Goal: Task Accomplishment & Management: Use online tool/utility

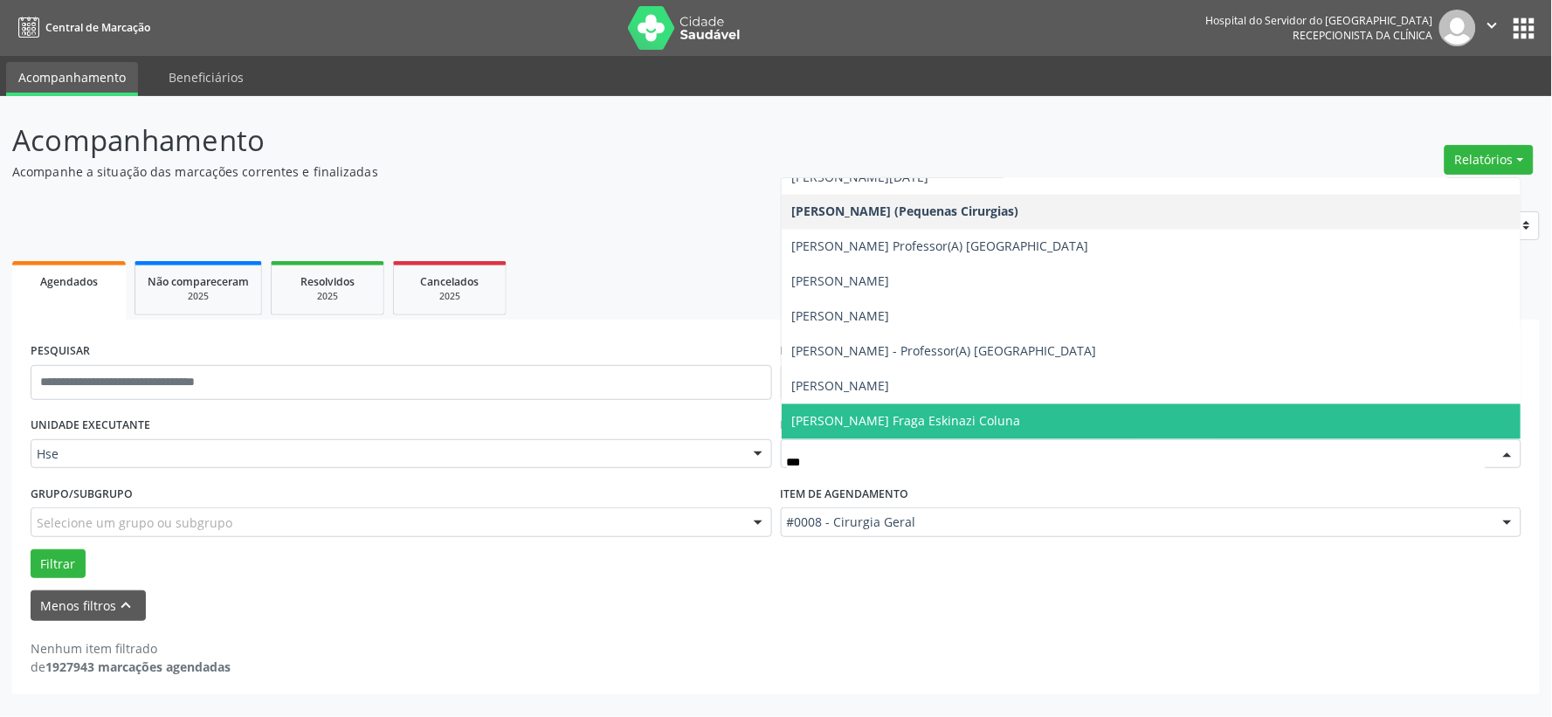
scroll to position [403, 0]
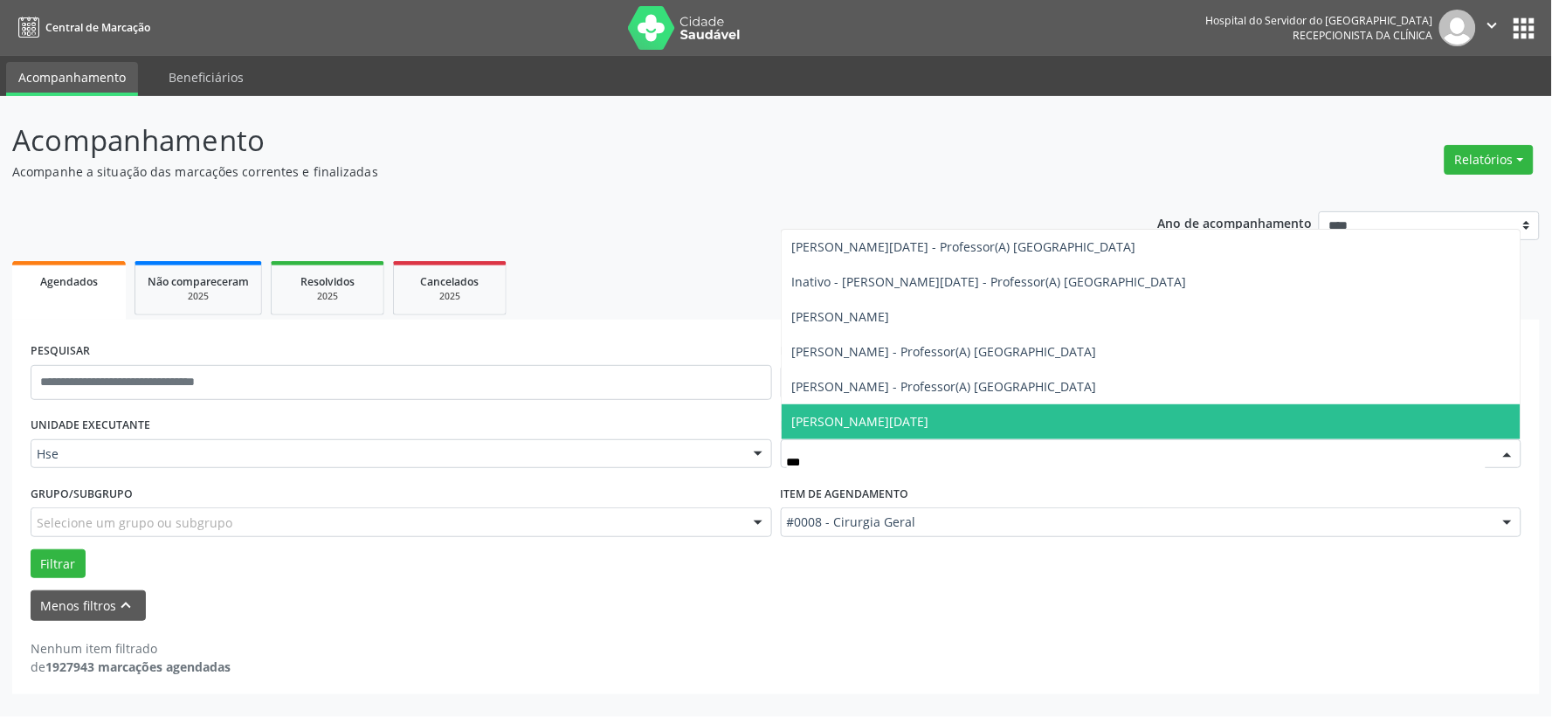
type input "****"
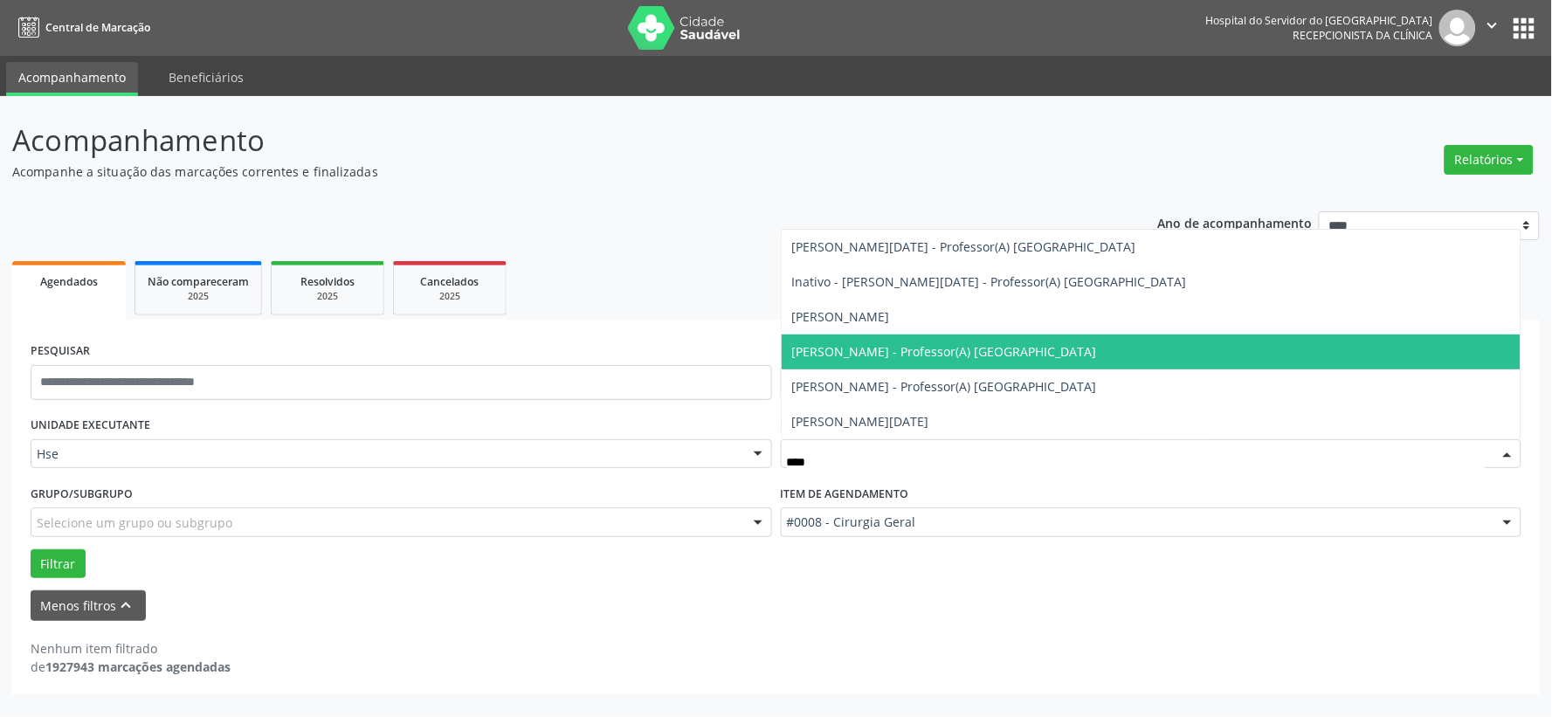
click at [859, 348] on span "[PERSON_NAME] - Professor(A) [GEOGRAPHIC_DATA]" at bounding box center [944, 351] width 305 height 17
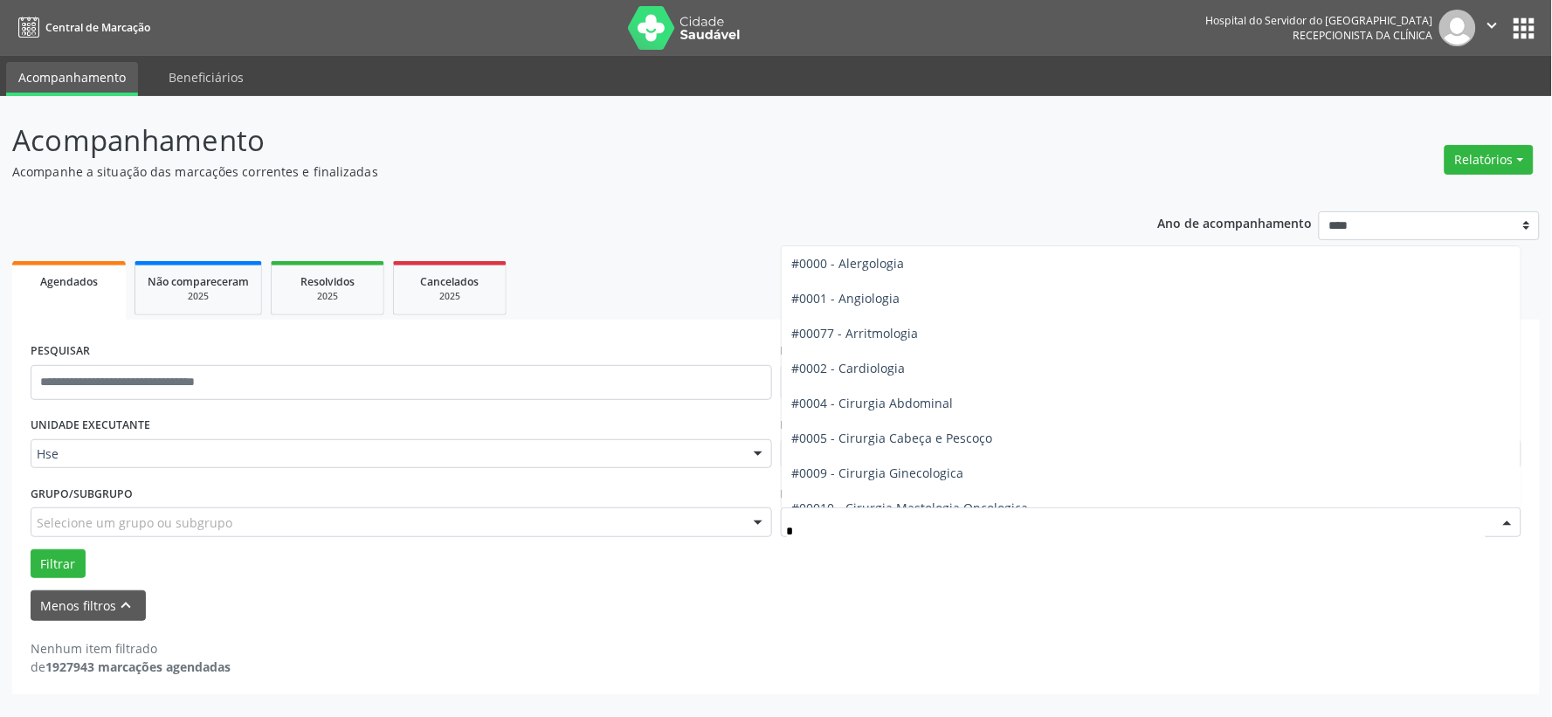
type input "**"
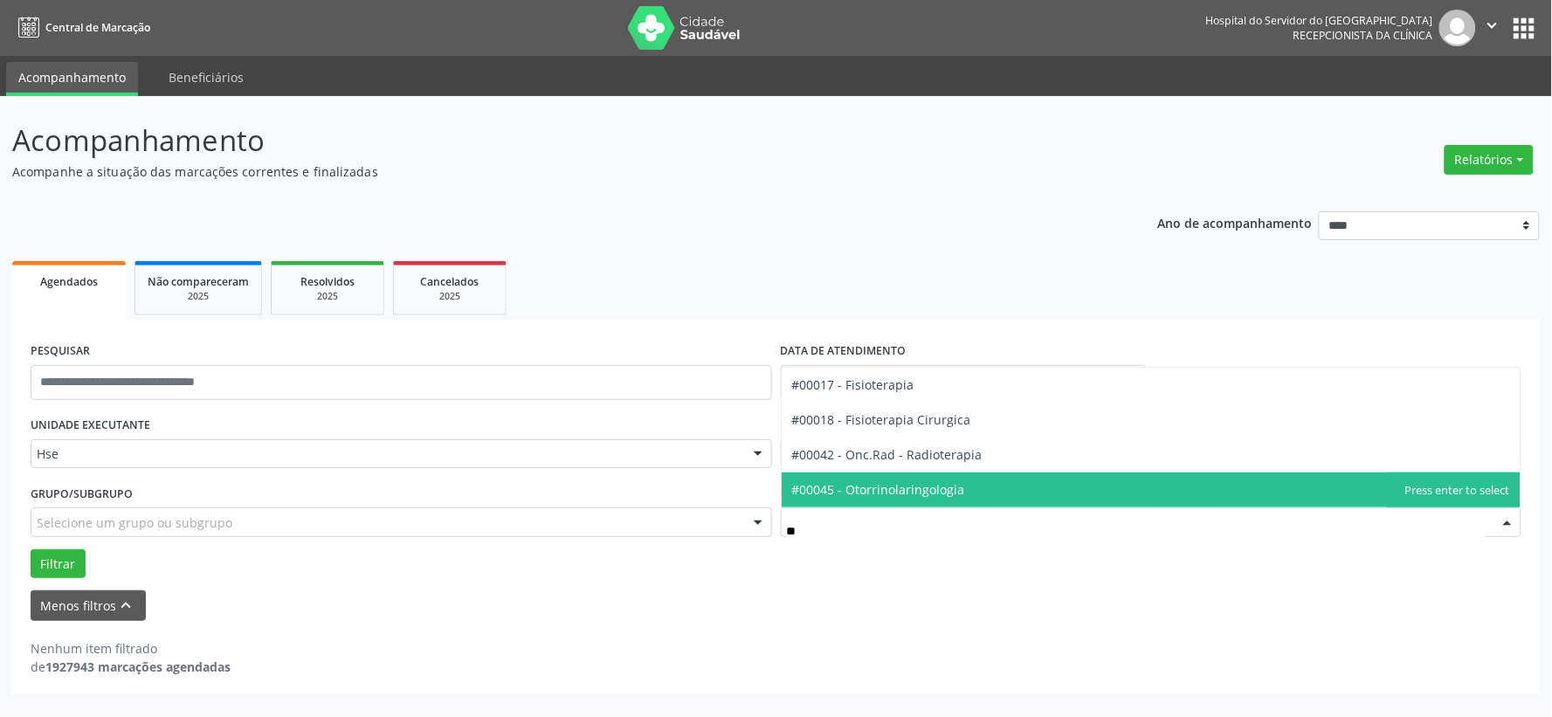
click at [924, 484] on span "#00045 - Otorrinolaringologia" at bounding box center [878, 489] width 173 height 17
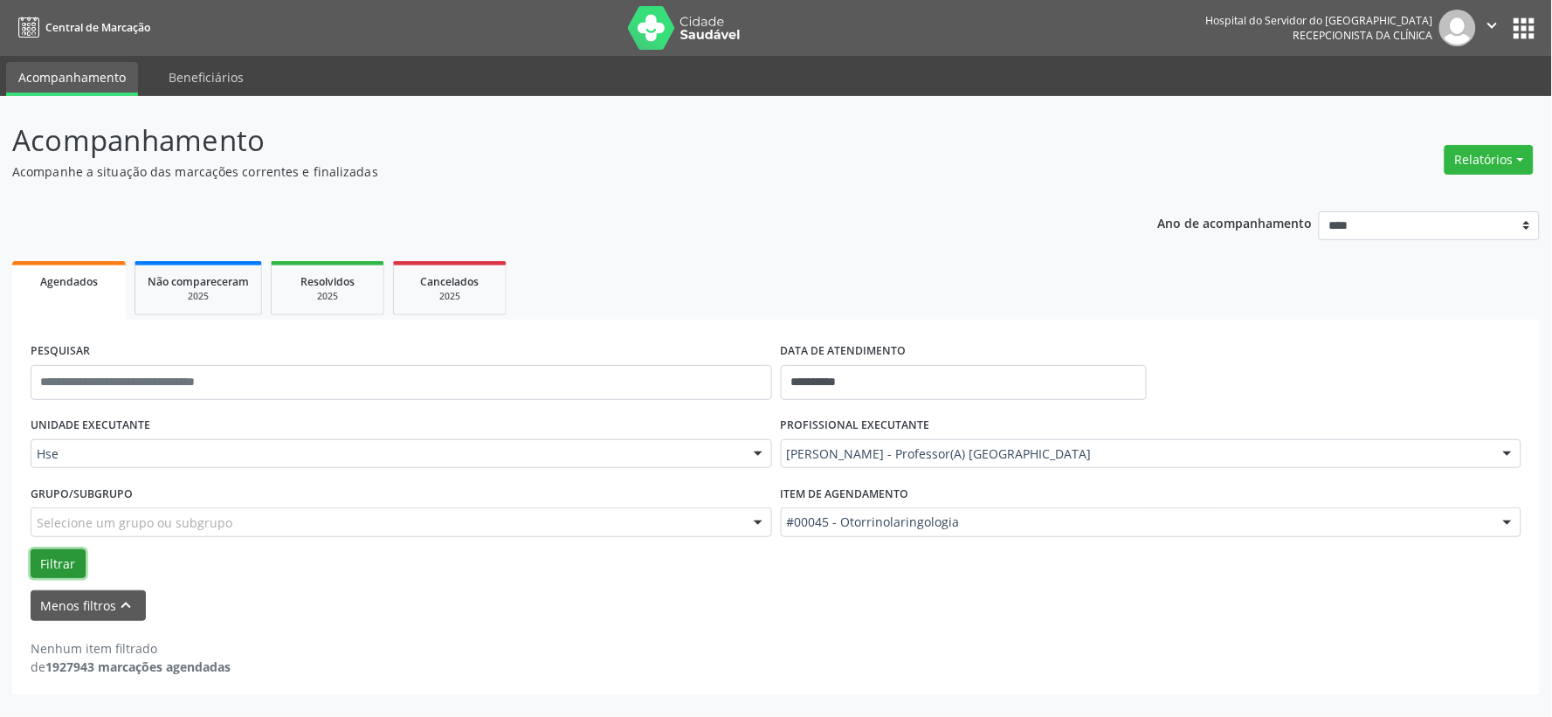
click at [39, 566] on button "Filtrar" at bounding box center [58, 564] width 55 height 30
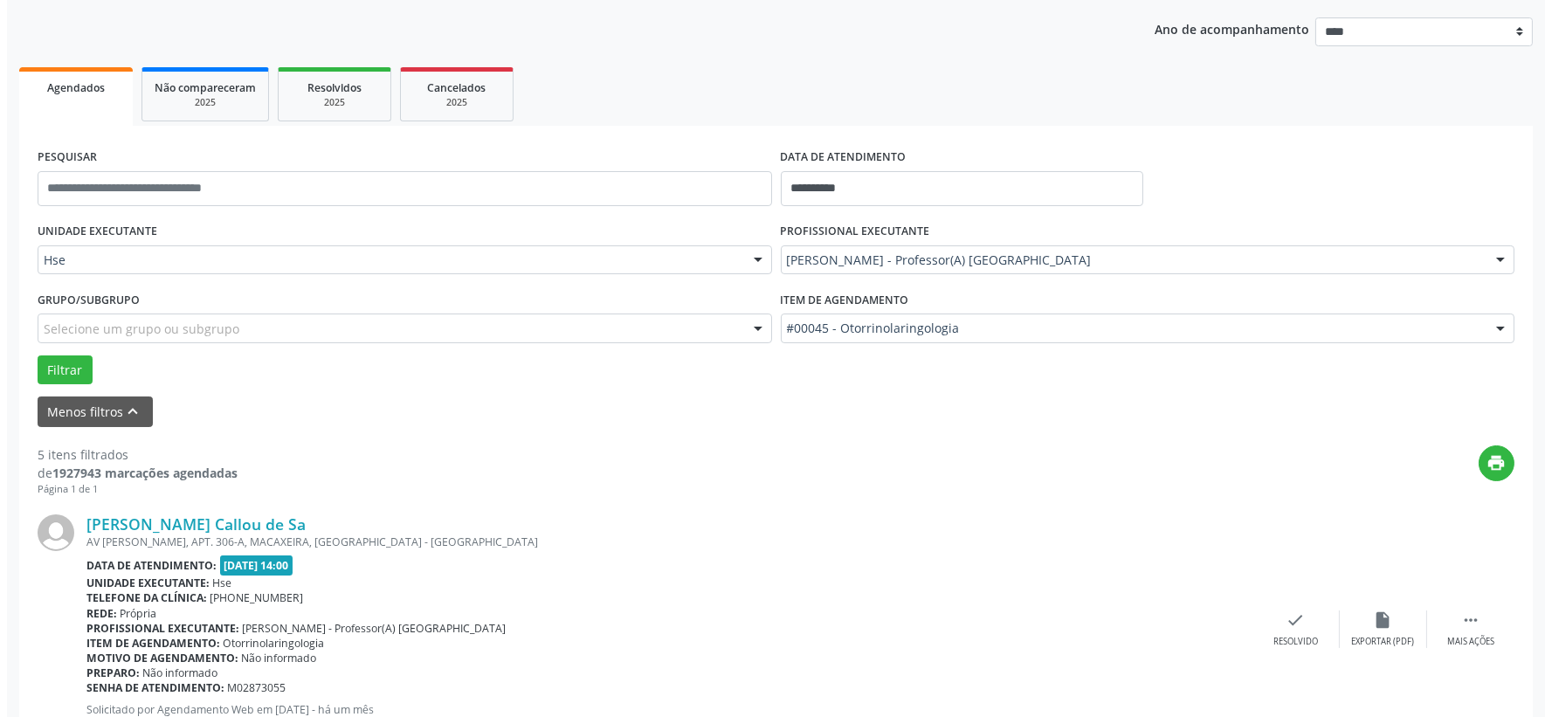
scroll to position [291, 0]
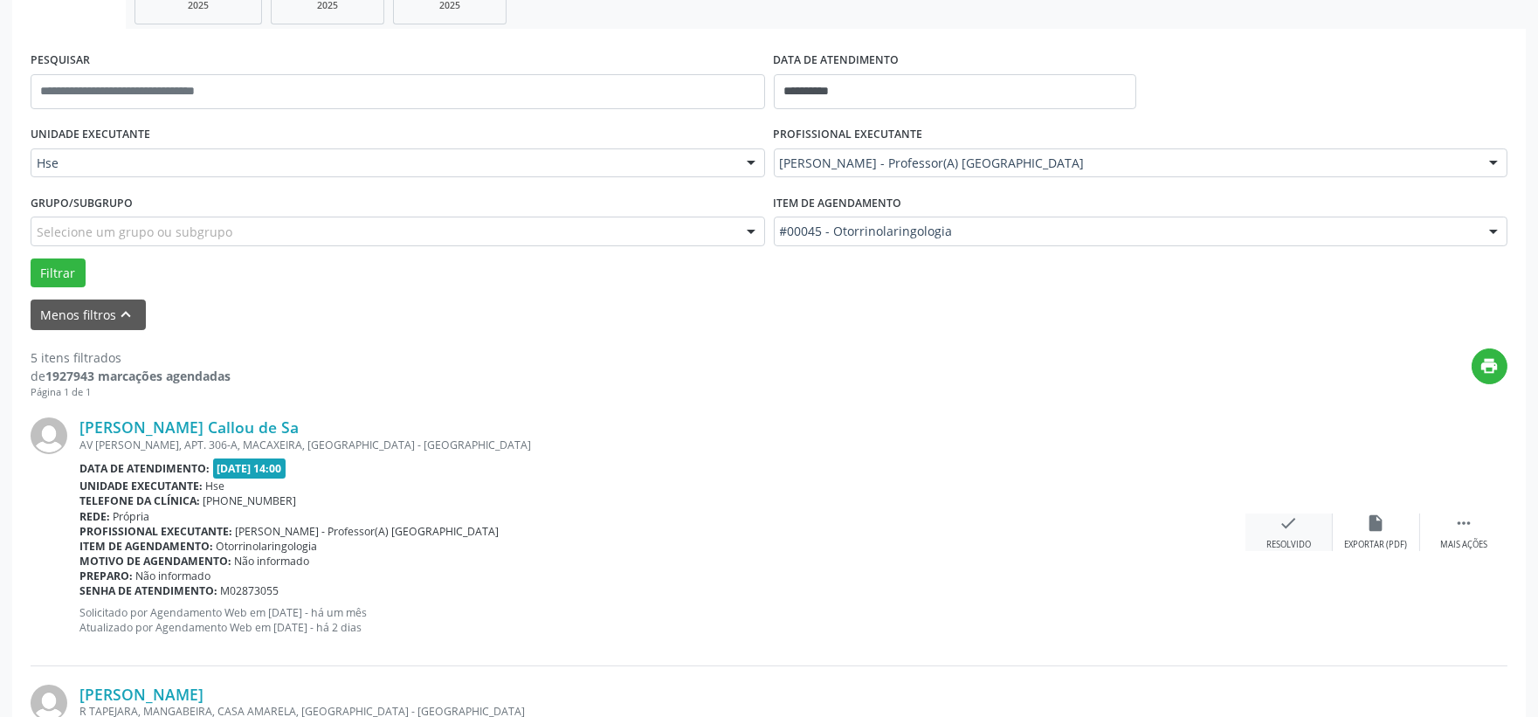
click at [1293, 534] on div "check Resolvido" at bounding box center [1288, 532] width 87 height 38
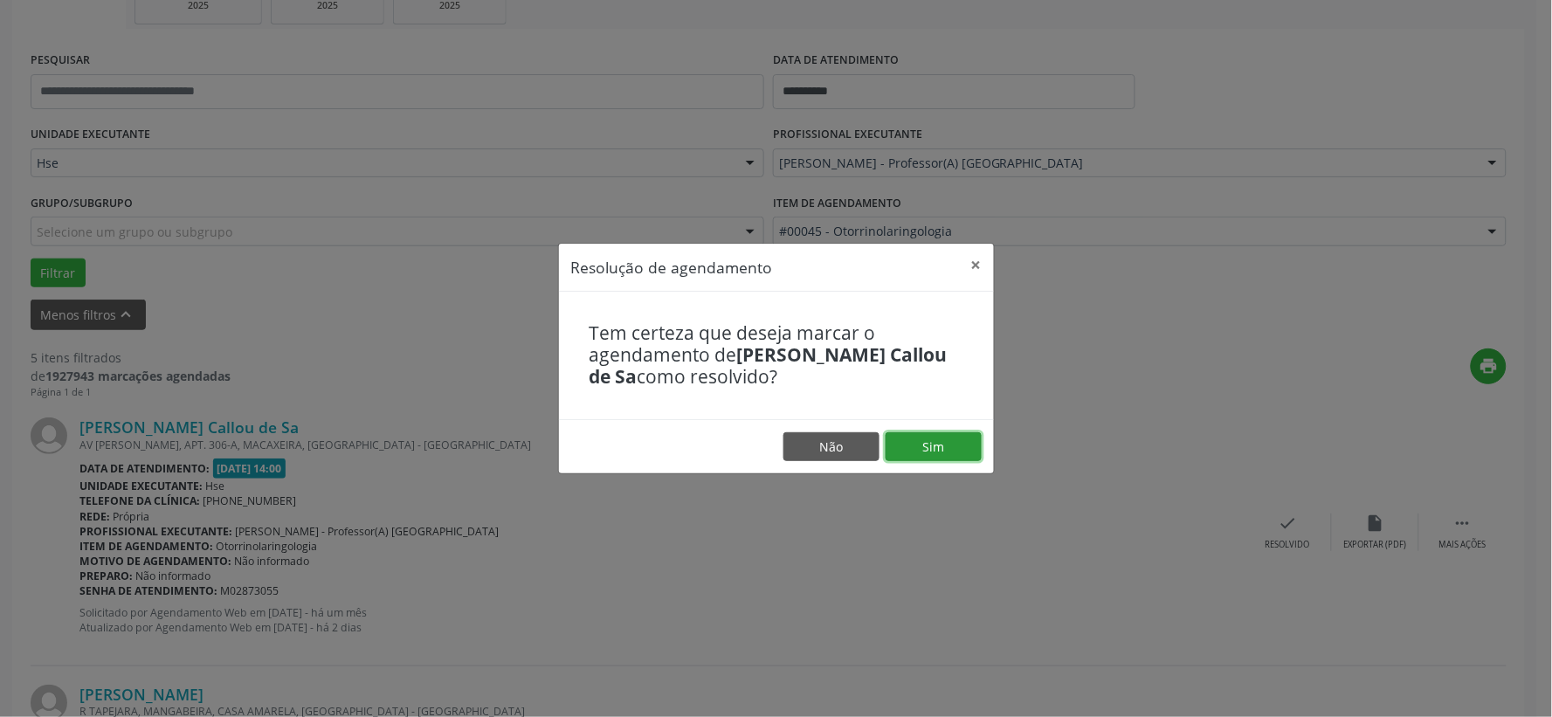
click at [918, 451] on button "Sim" at bounding box center [934, 447] width 96 height 30
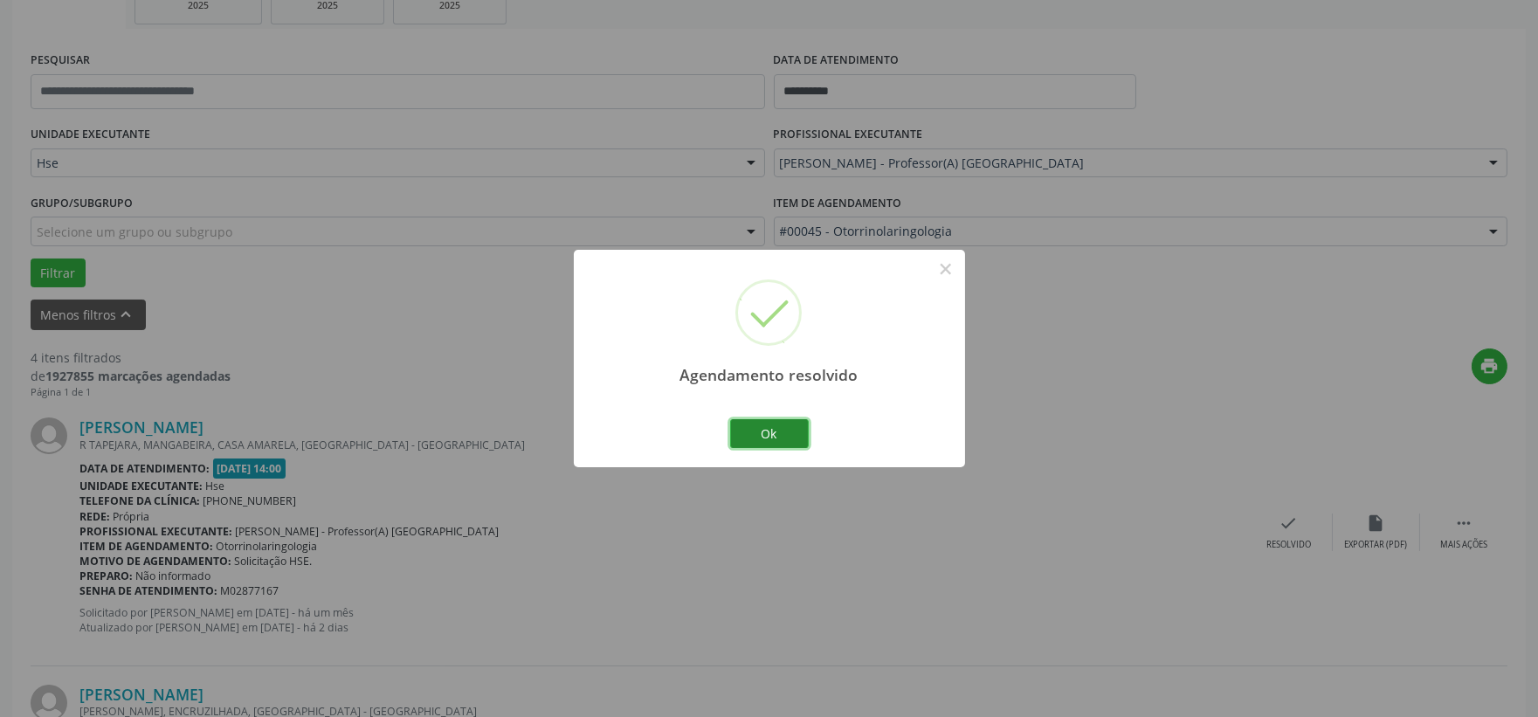
click at [740, 442] on button "Ok" at bounding box center [769, 434] width 79 height 30
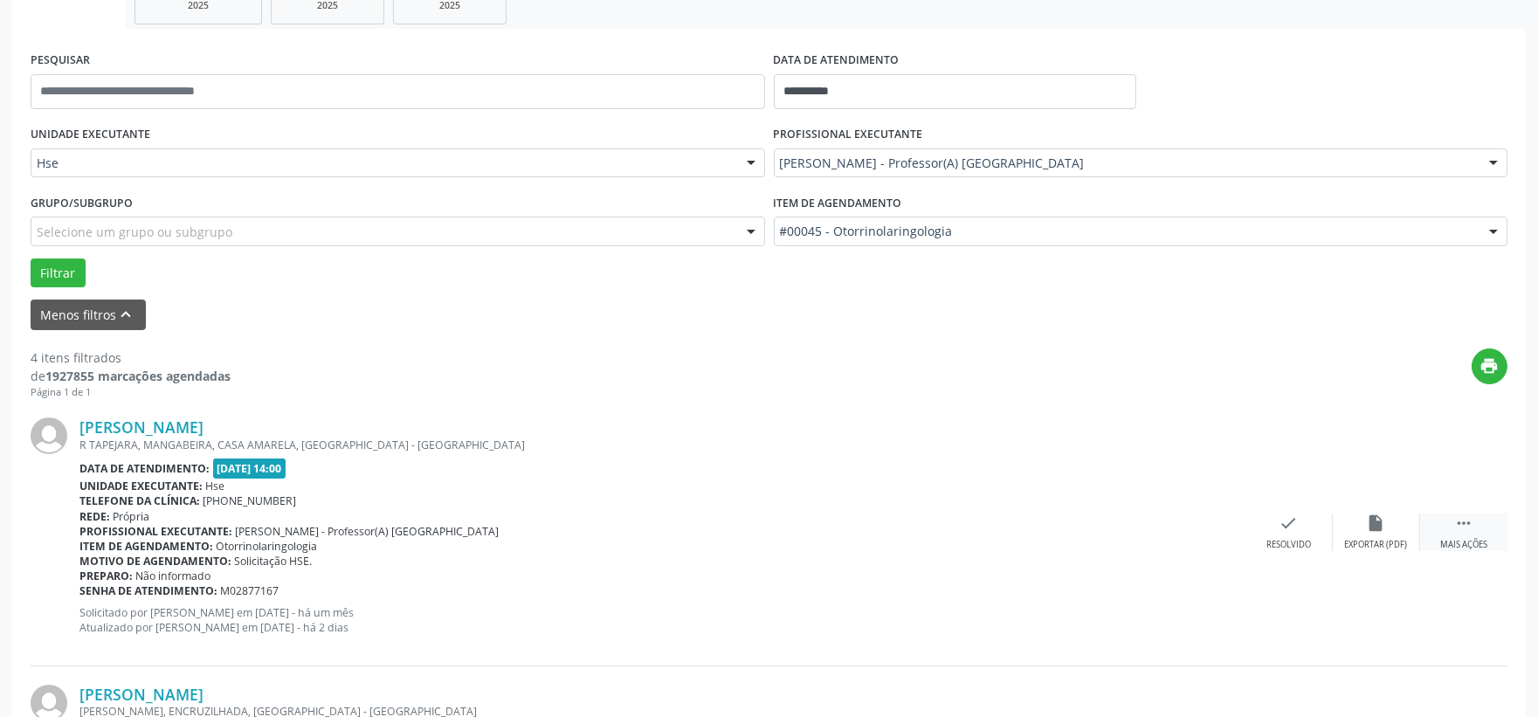
click at [1451, 530] on div " Mais ações" at bounding box center [1463, 532] width 87 height 38
click at [1380, 529] on icon "alarm_off" at bounding box center [1376, 522] width 19 height 19
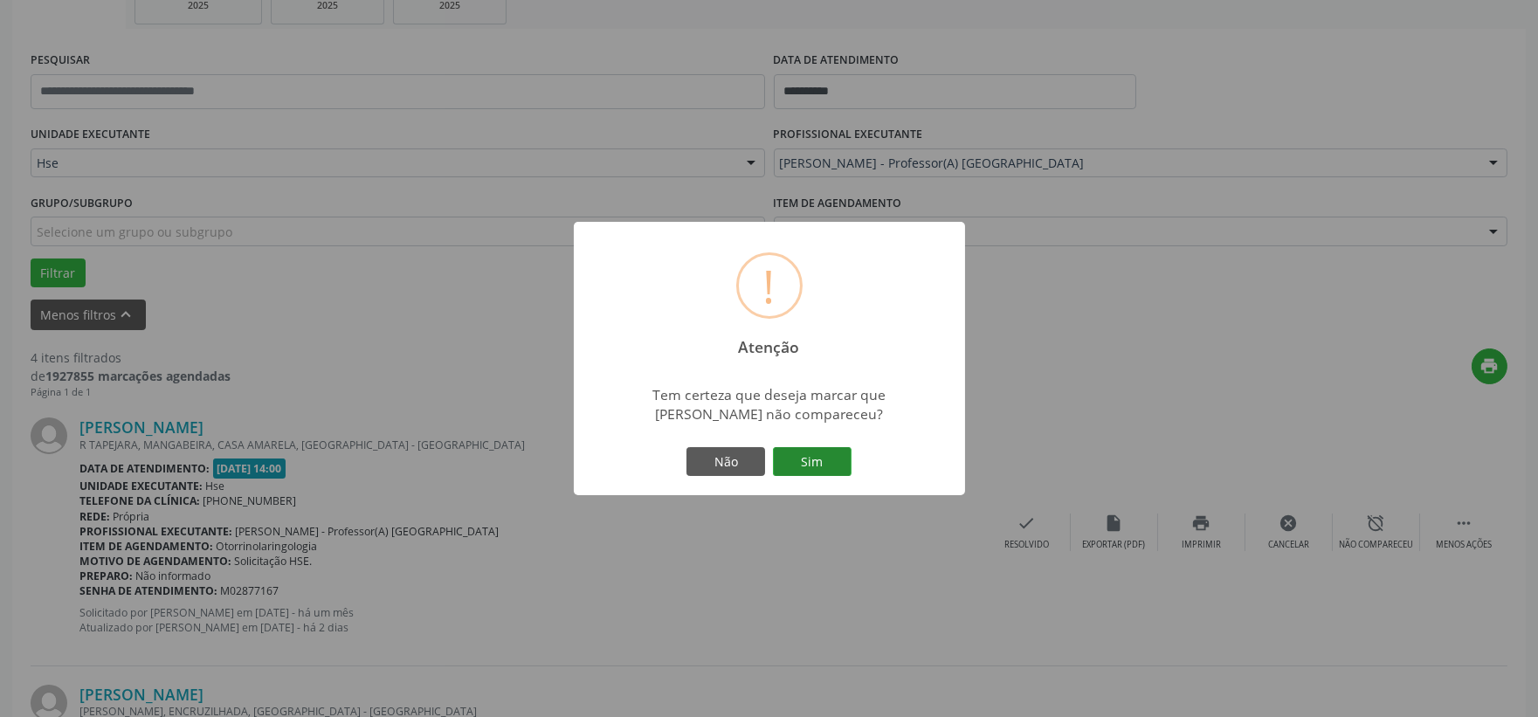
click at [797, 452] on button "Sim" at bounding box center [812, 462] width 79 height 30
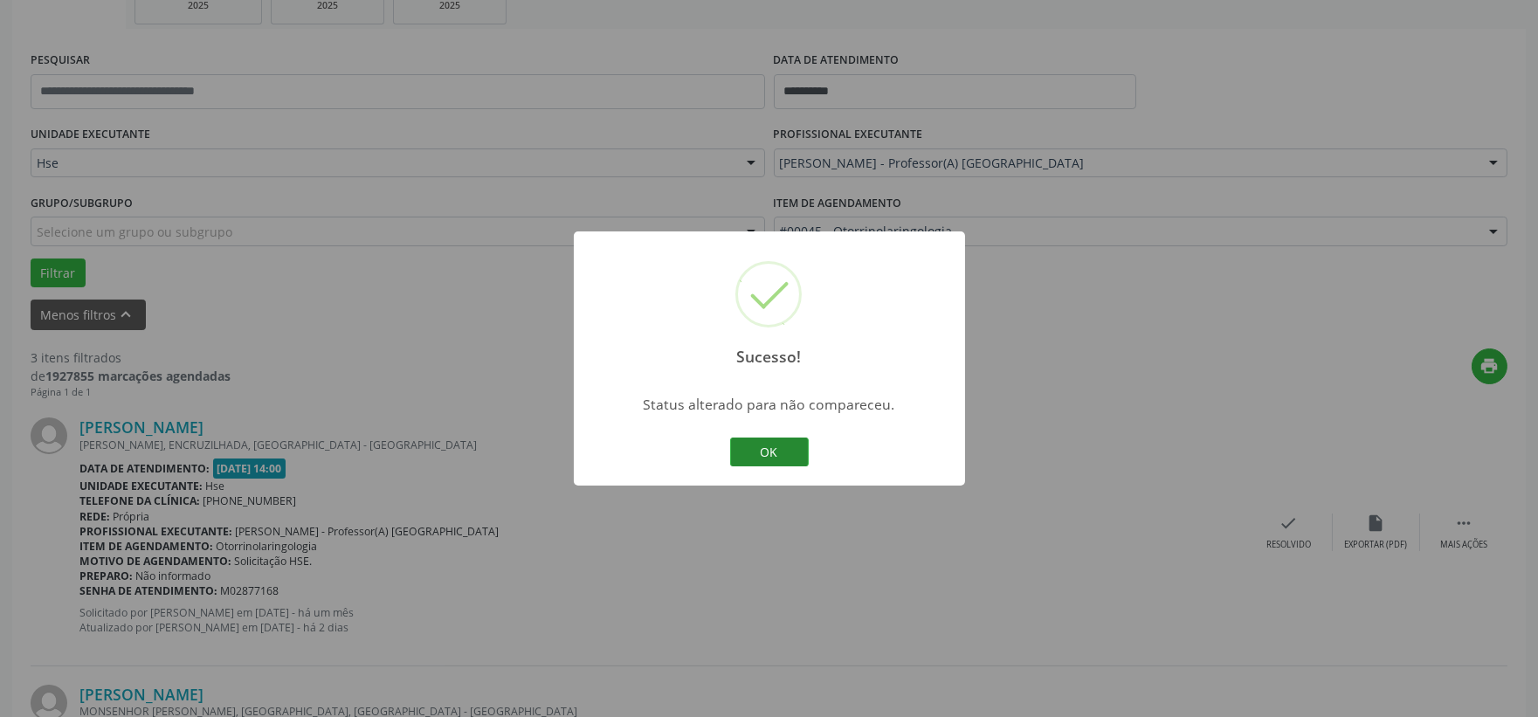
click at [767, 438] on button "OK" at bounding box center [769, 453] width 79 height 30
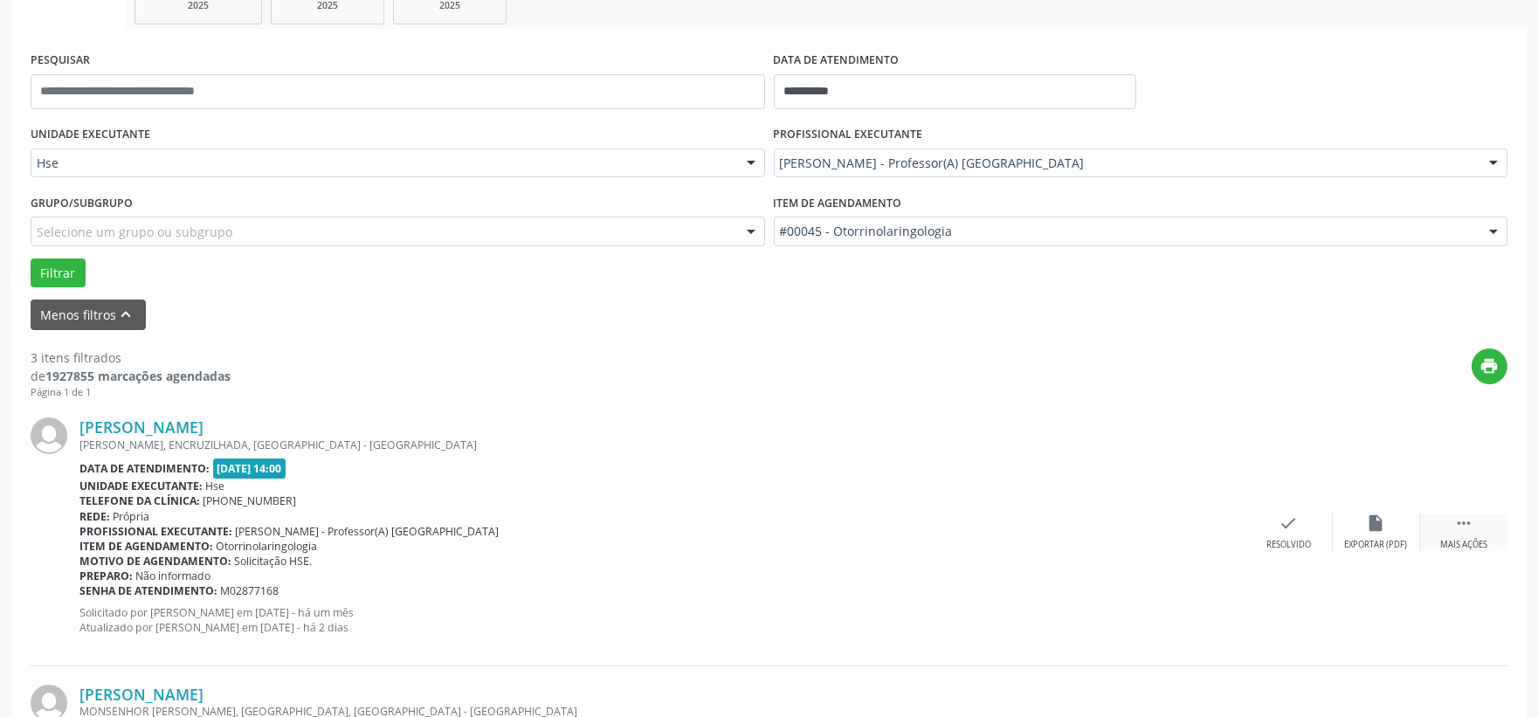
click at [1471, 521] on icon "" at bounding box center [1463, 522] width 19 height 19
click at [1375, 520] on icon "alarm_off" at bounding box center [1376, 522] width 19 height 19
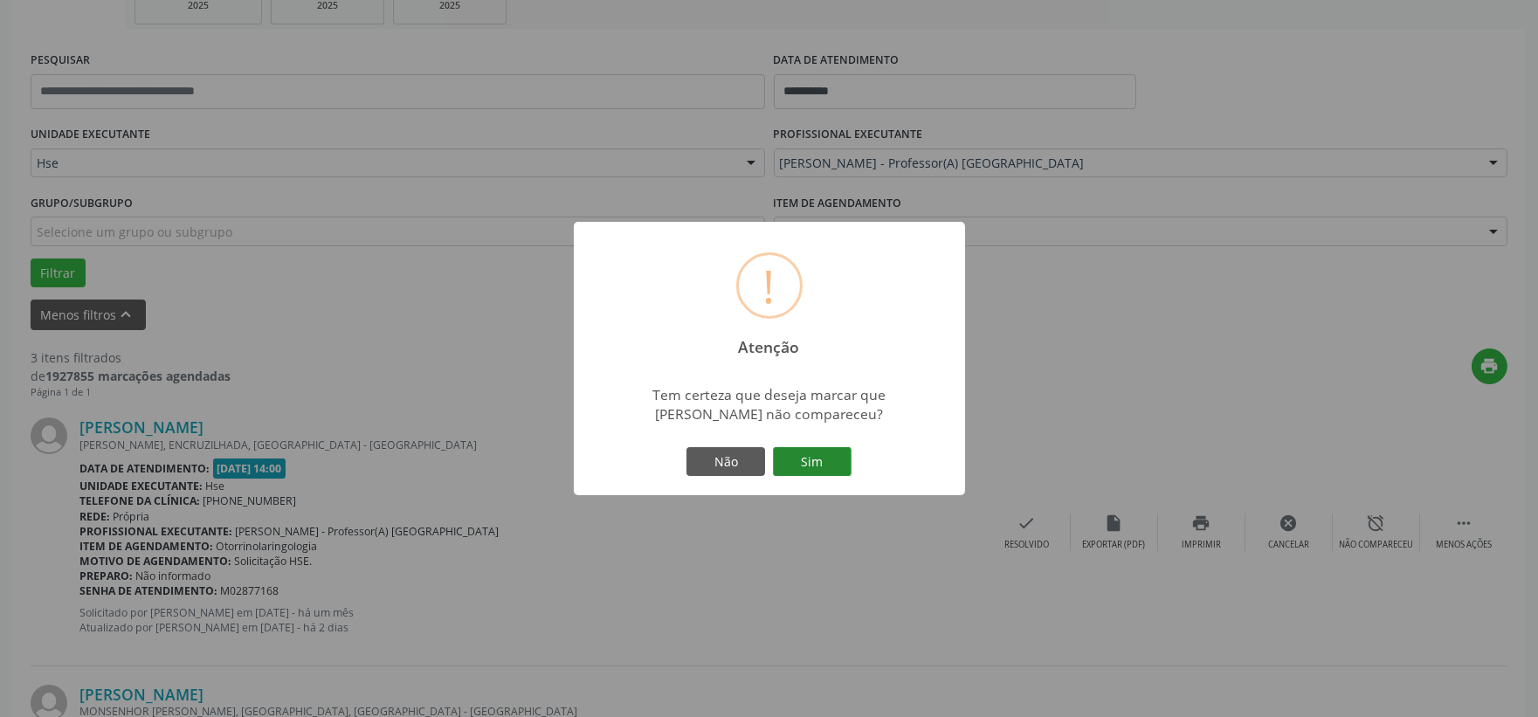
click at [831, 466] on button "Sim" at bounding box center [812, 462] width 79 height 30
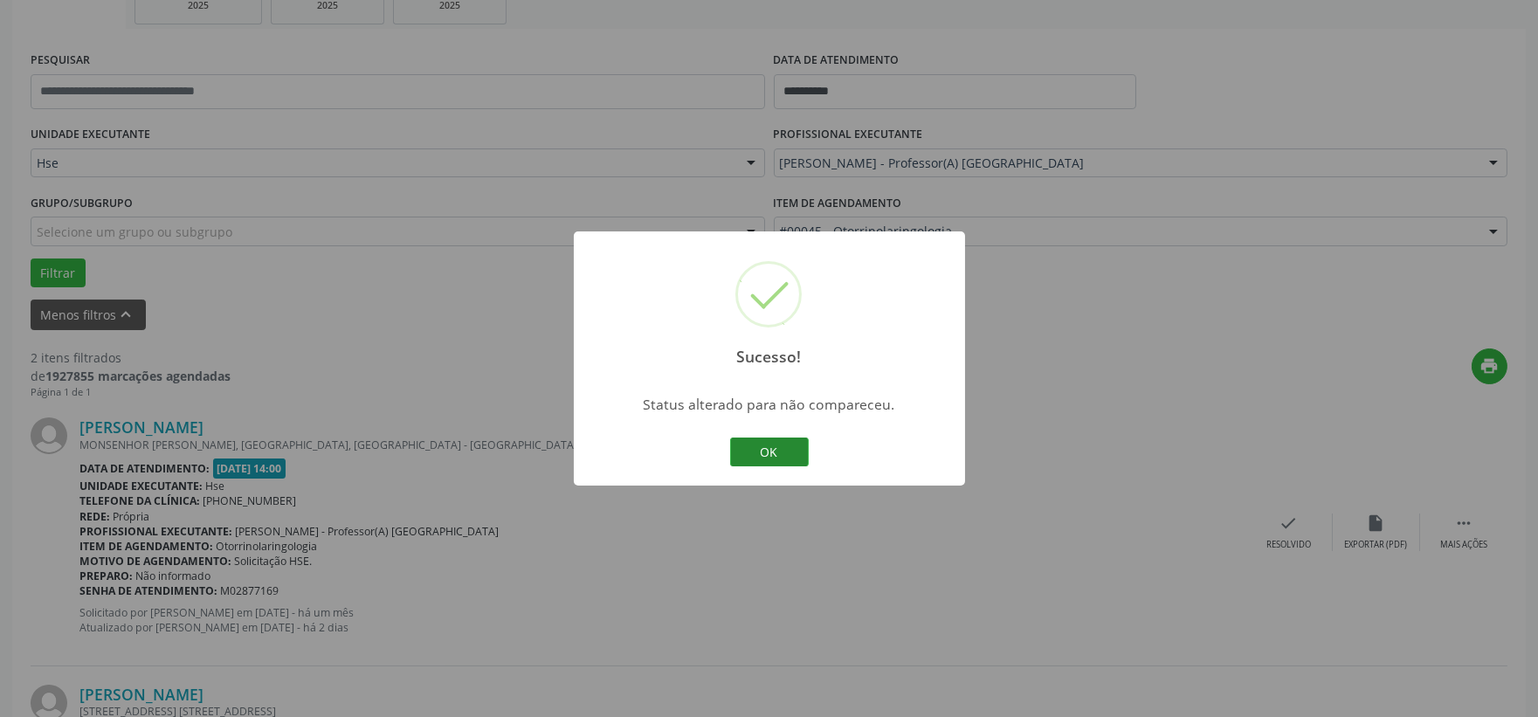
click at [757, 463] on button "OK" at bounding box center [769, 453] width 79 height 30
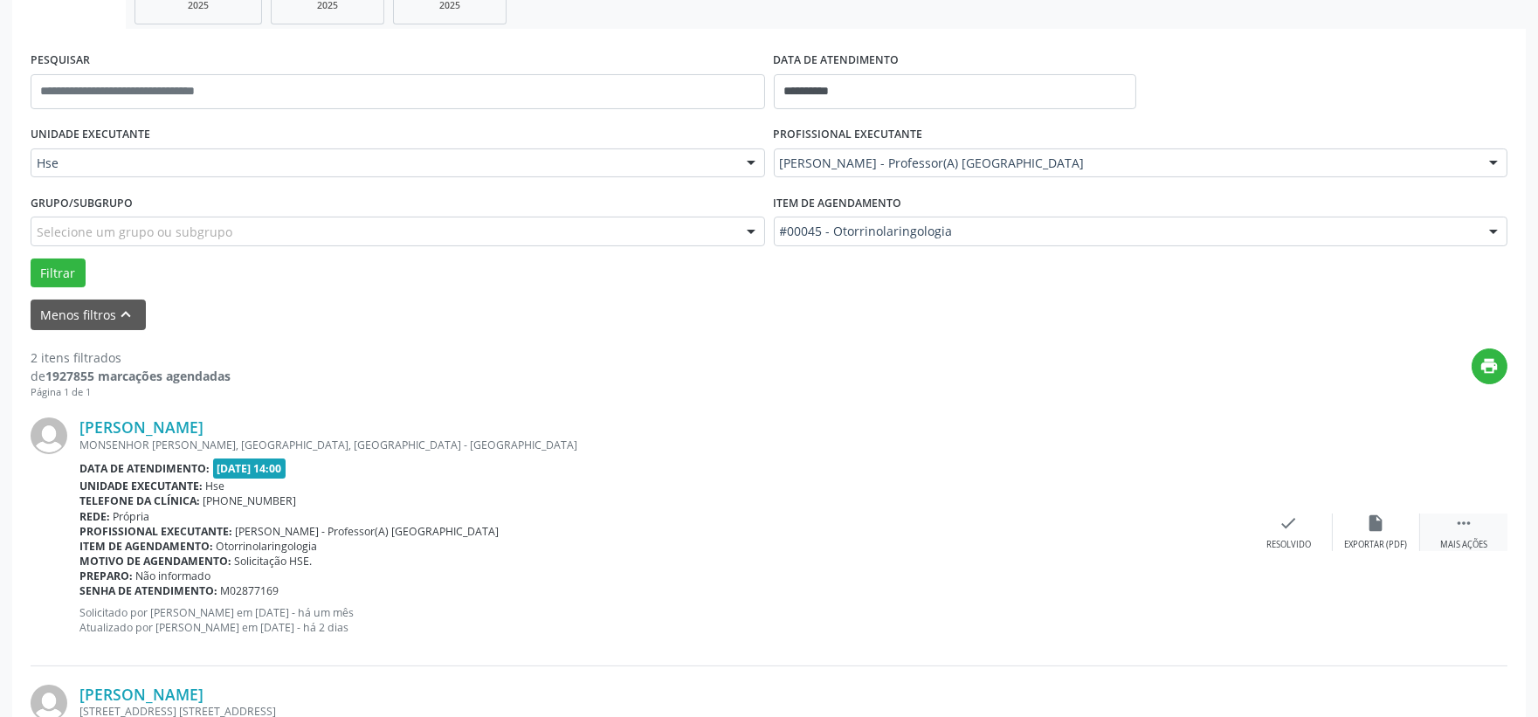
click at [1478, 531] on div " Mais ações" at bounding box center [1463, 532] width 87 height 38
click at [1358, 525] on div "alarm_off Não compareceu" at bounding box center [1376, 532] width 87 height 38
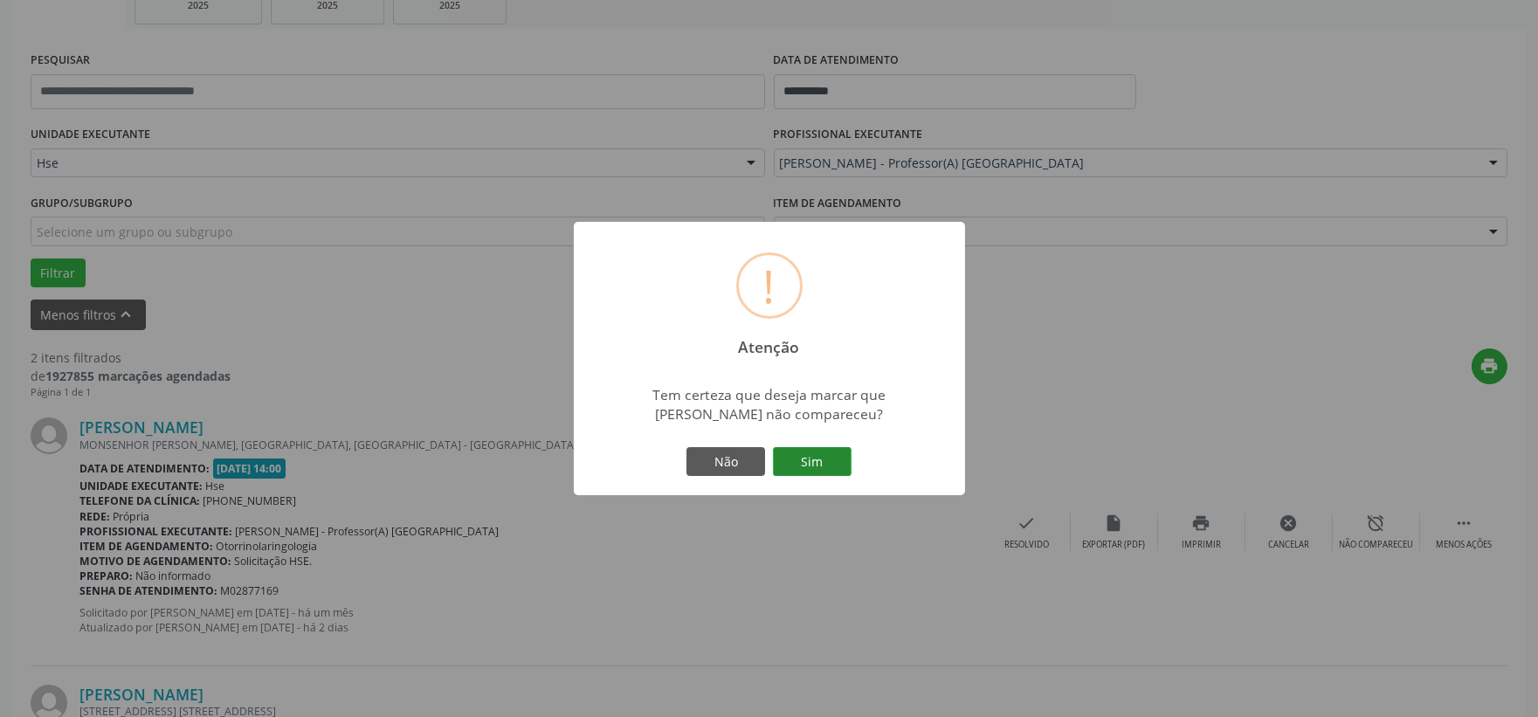
click at [792, 469] on button "Sim" at bounding box center [812, 462] width 79 height 30
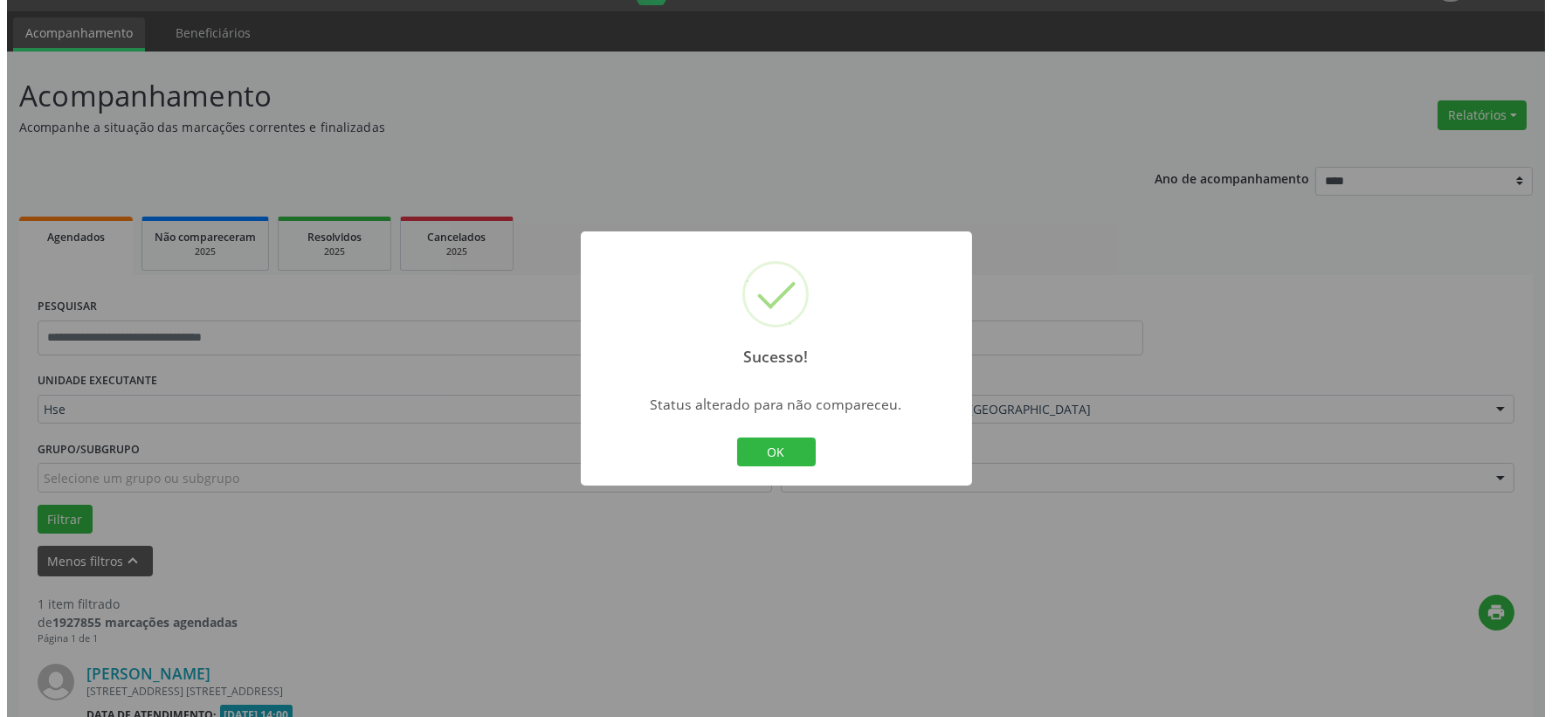
scroll to position [268, 0]
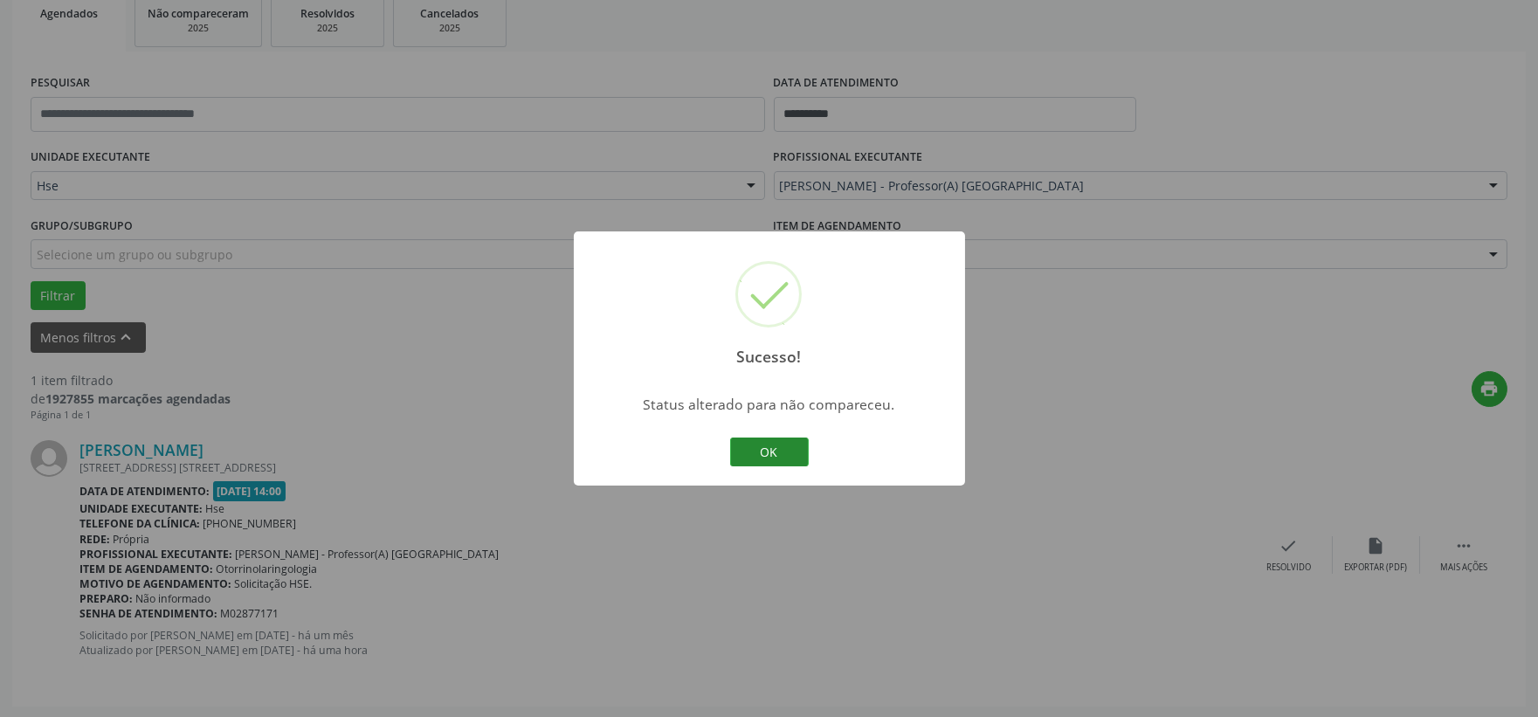
click at [784, 457] on button "OK" at bounding box center [769, 453] width 79 height 30
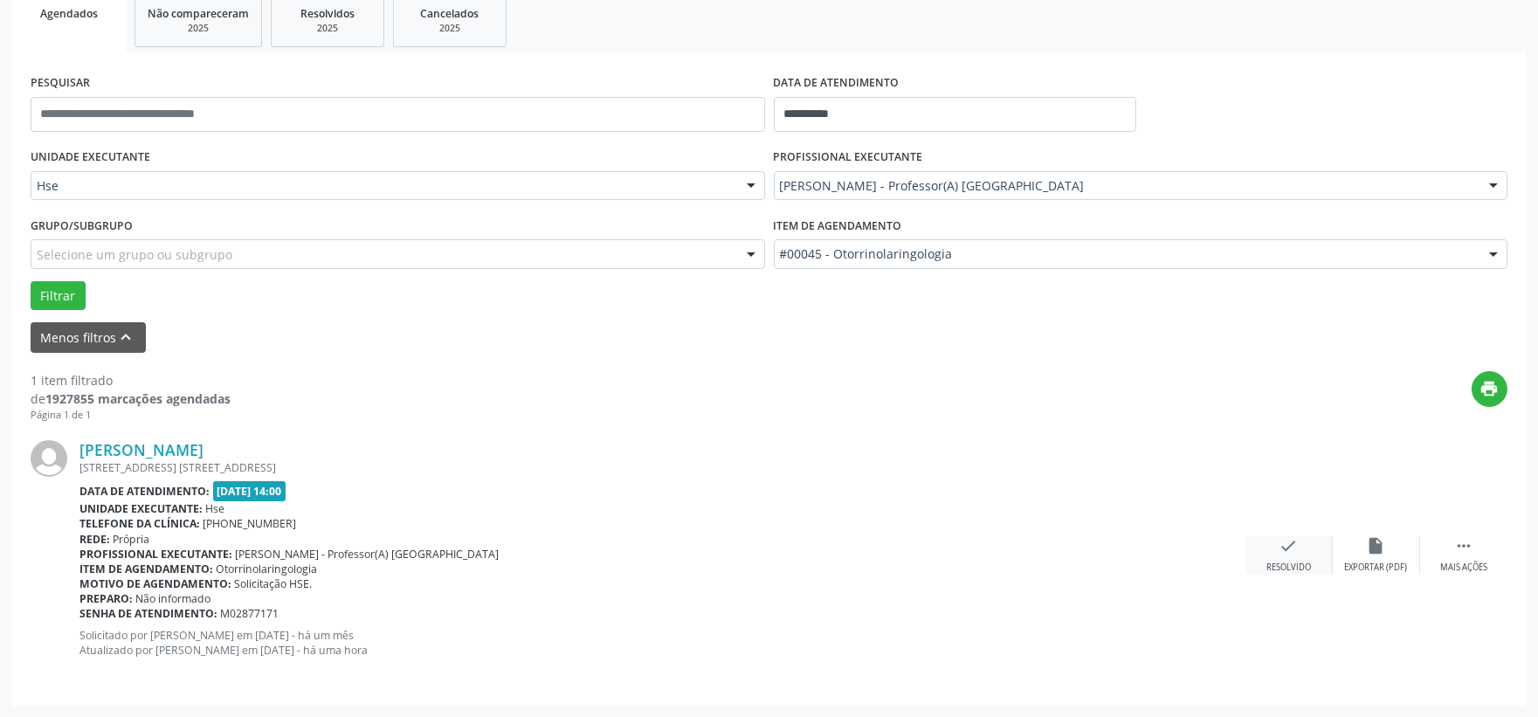
click at [1312, 551] on div "check Resolvido" at bounding box center [1288, 555] width 87 height 38
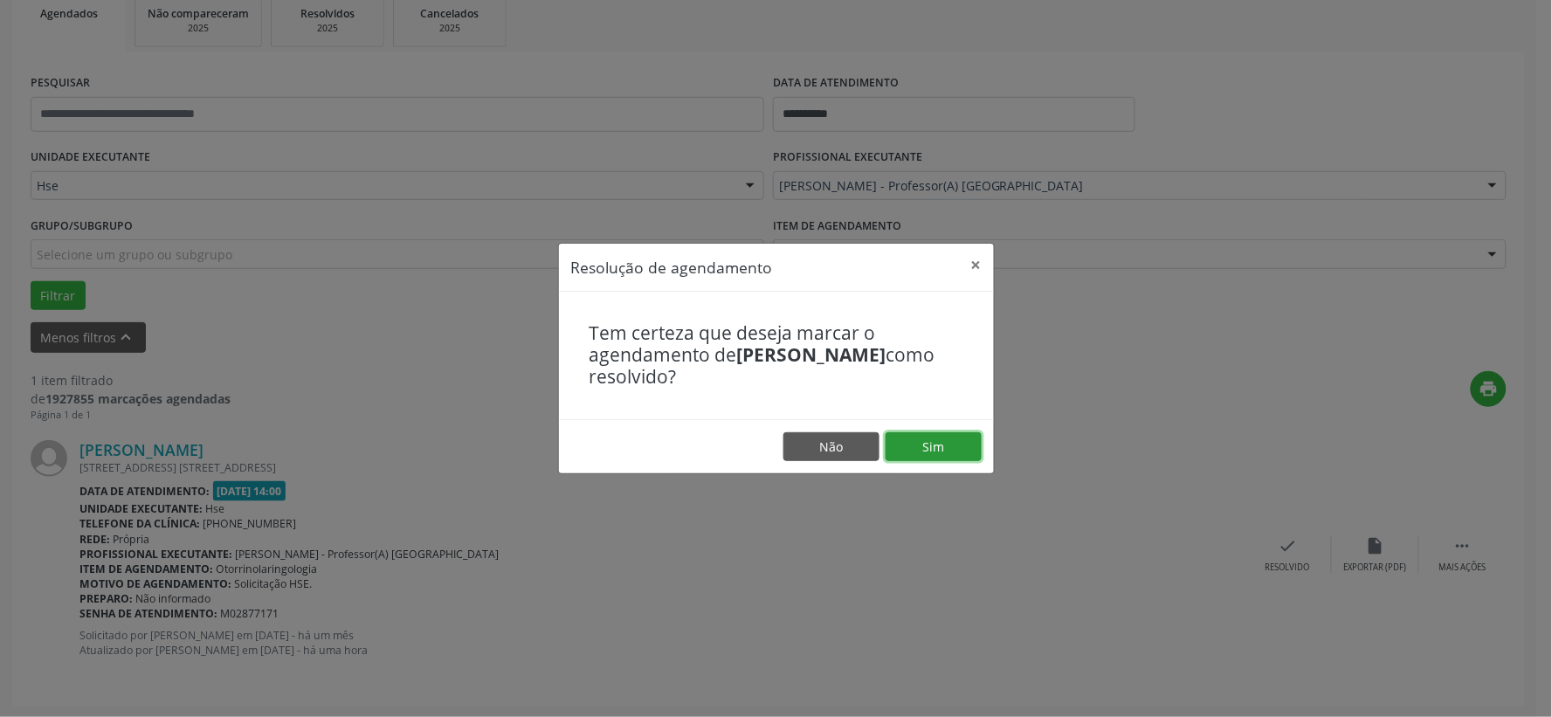
click at [944, 458] on button "Sim" at bounding box center [934, 447] width 96 height 30
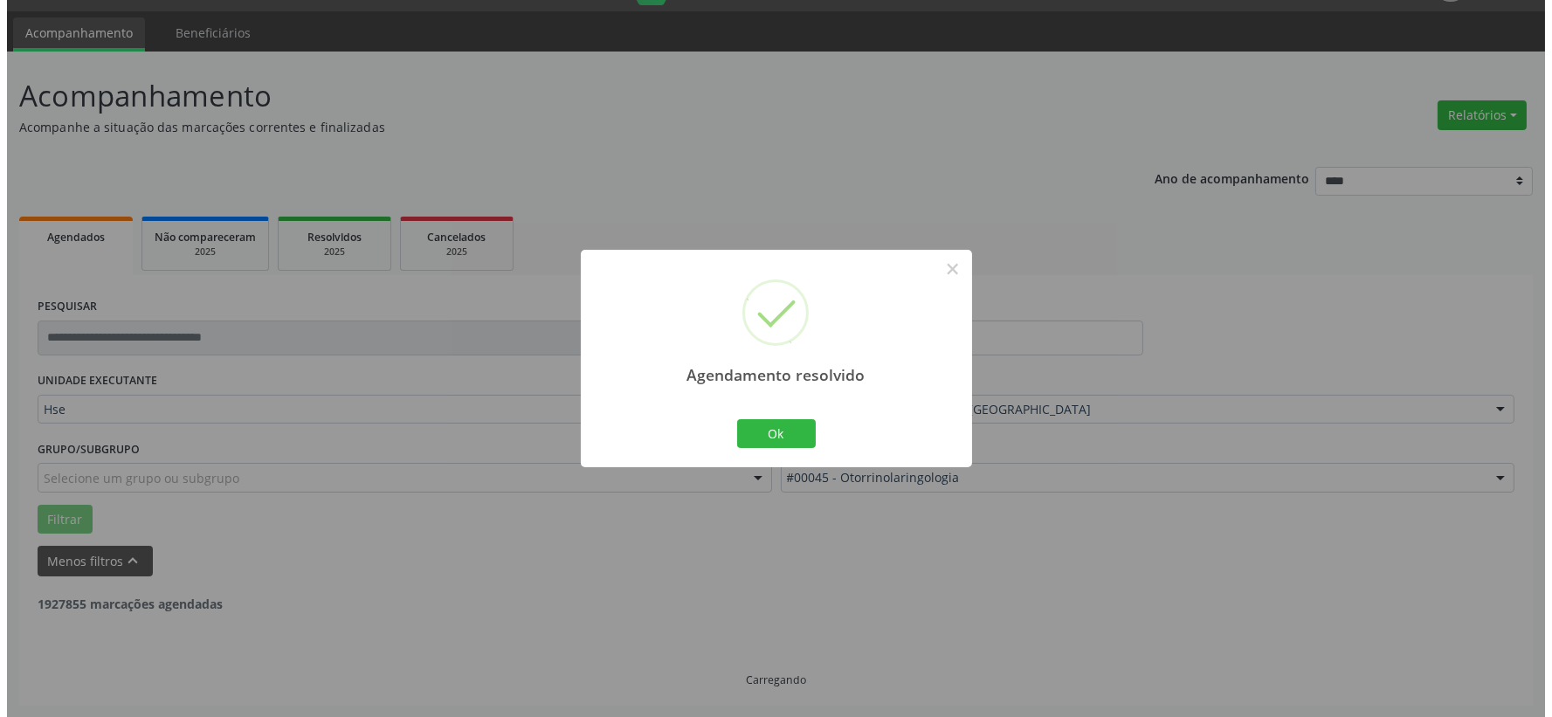
scroll to position [0, 0]
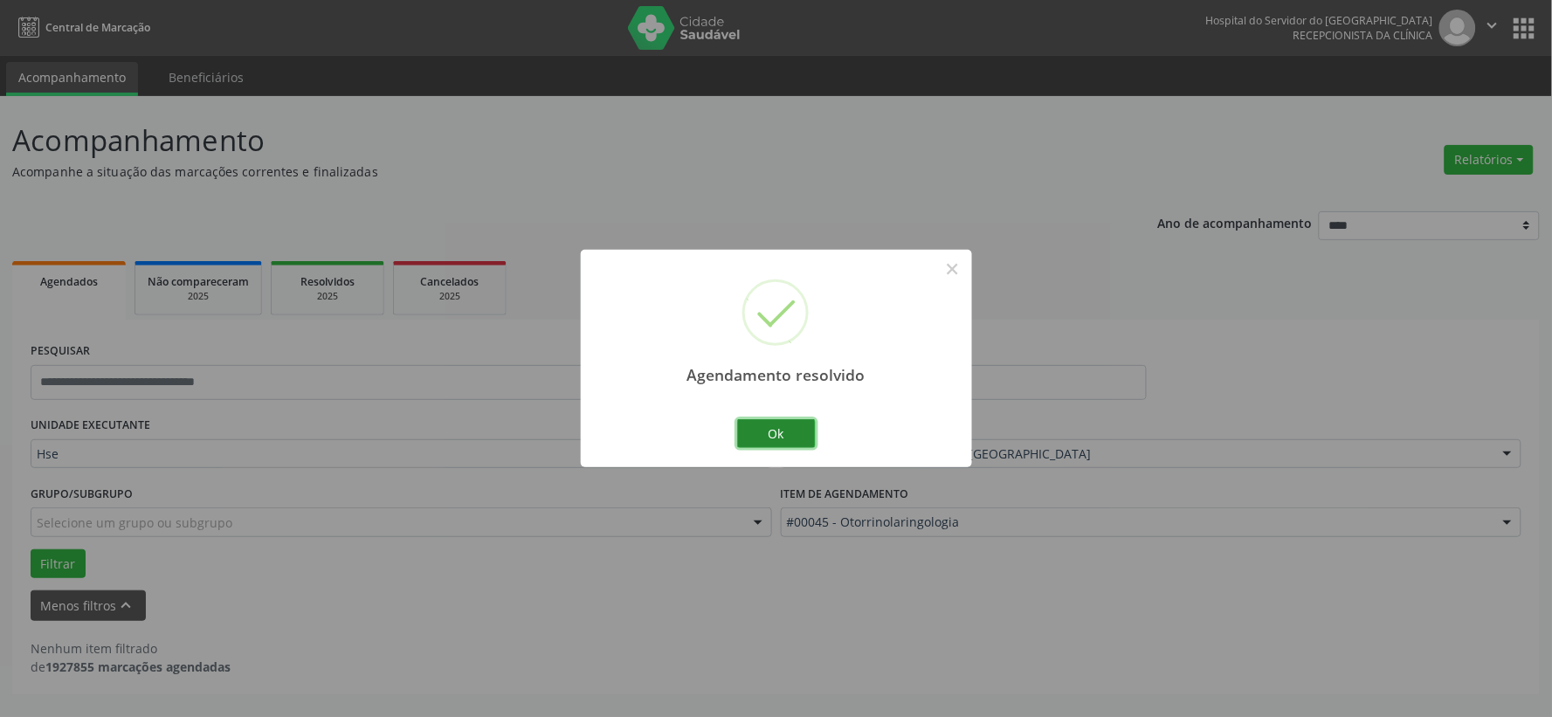
click at [800, 439] on button "Ok" at bounding box center [776, 434] width 79 height 30
